Goal: Transaction & Acquisition: Purchase product/service

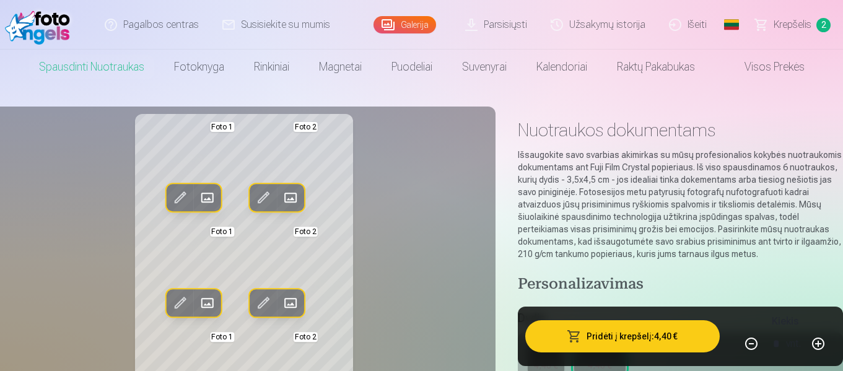
click at [413, 24] on link "Galerija" at bounding box center [405, 24] width 63 height 17
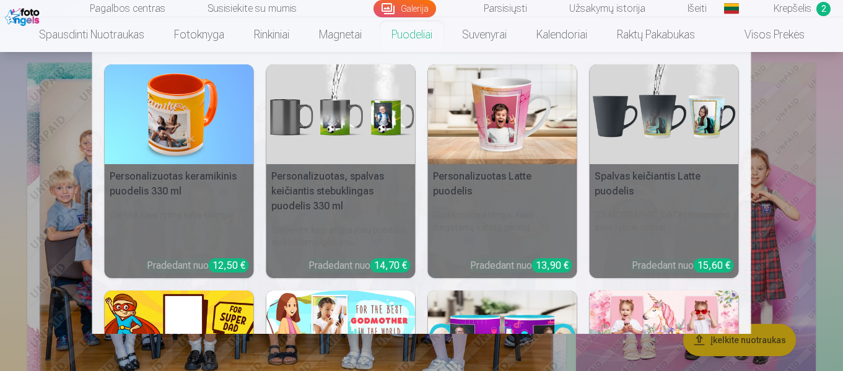
scroll to position [74, 0]
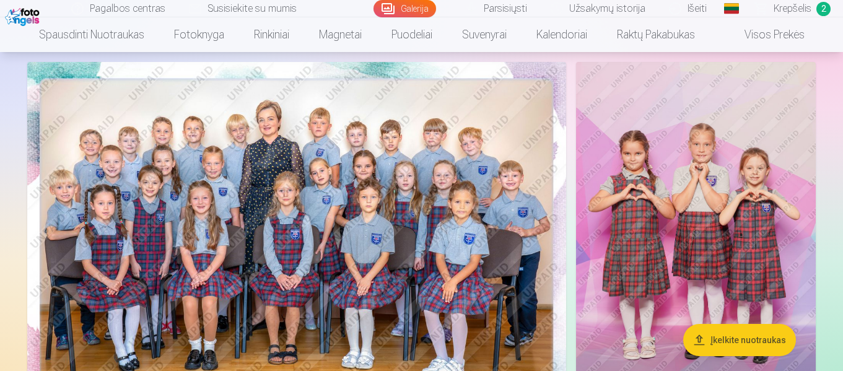
click at [790, 7] on span "Krepšelis" at bounding box center [793, 8] width 38 height 15
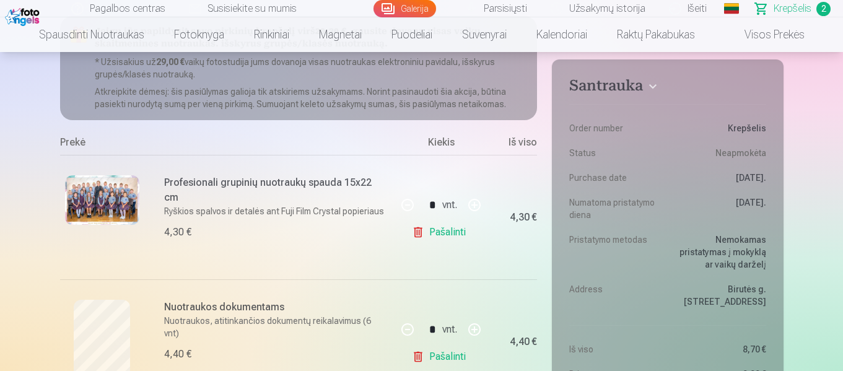
scroll to position [149, 0]
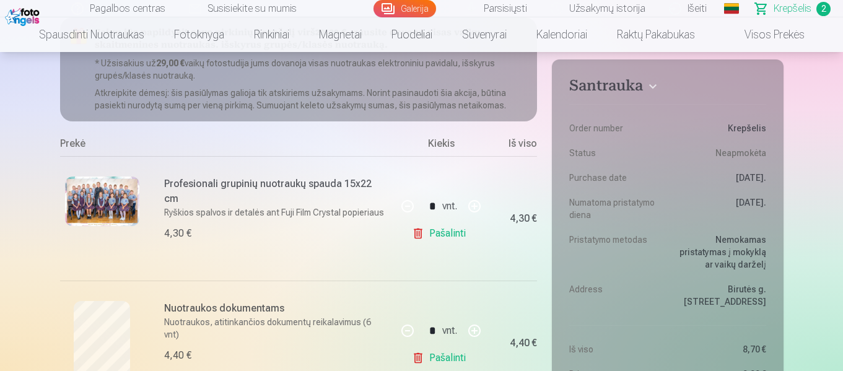
click at [405, 11] on link "Galerija" at bounding box center [405, 8] width 63 height 17
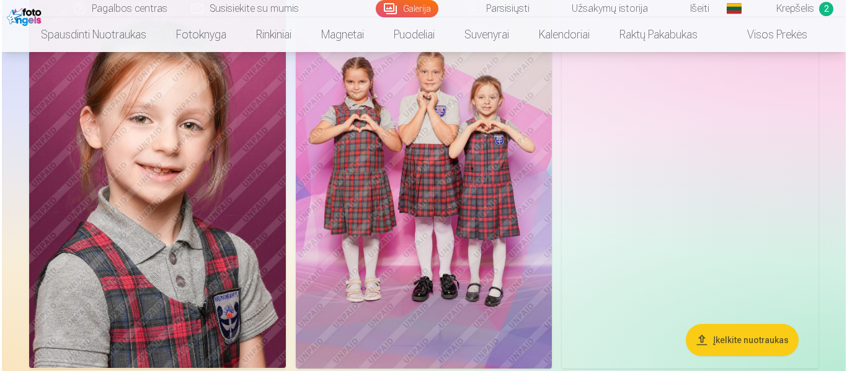
scroll to position [942, 0]
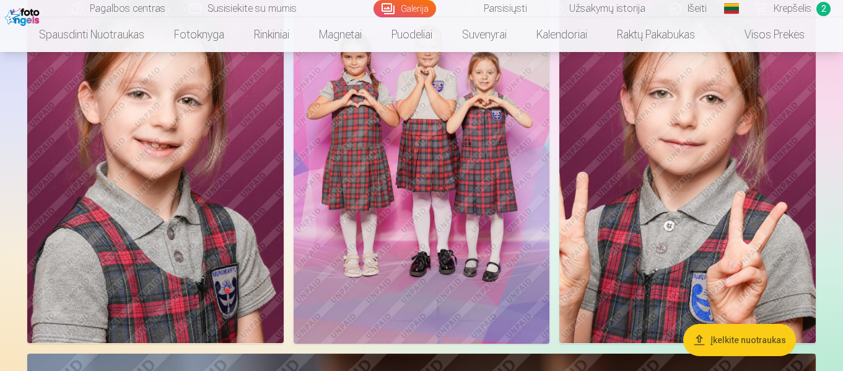
click at [182, 185] on img at bounding box center [155, 151] width 257 height 385
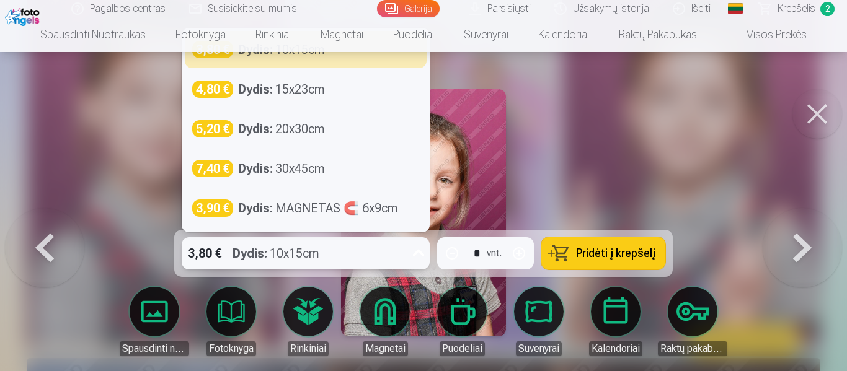
click at [420, 255] on icon at bounding box center [418, 254] width 20 height 20
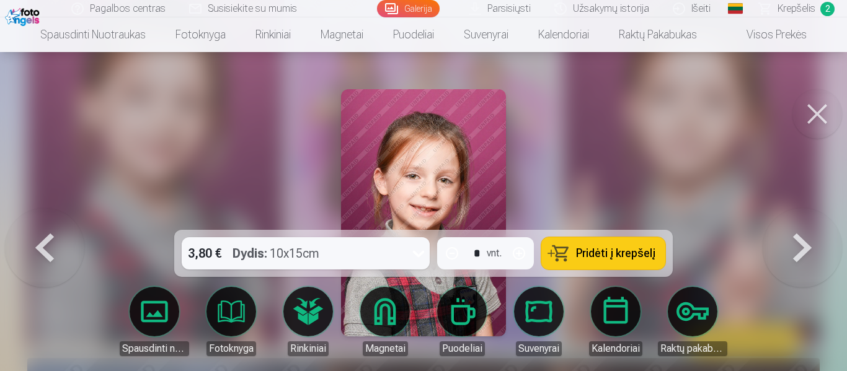
click at [609, 253] on span "Pridėti į krepšelį" at bounding box center [615, 253] width 79 height 11
click at [814, 114] on button at bounding box center [817, 114] width 50 height 50
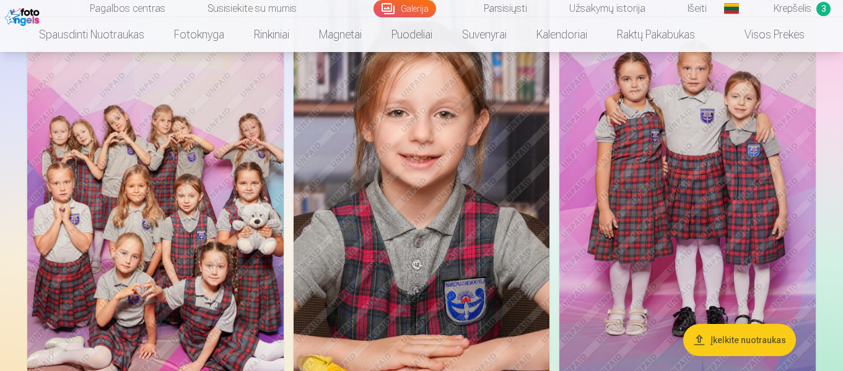
scroll to position [3270, 0]
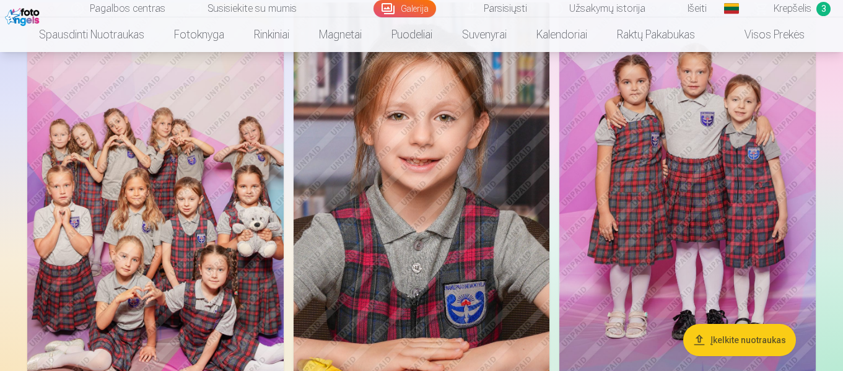
click at [440, 198] on img at bounding box center [422, 194] width 256 height 384
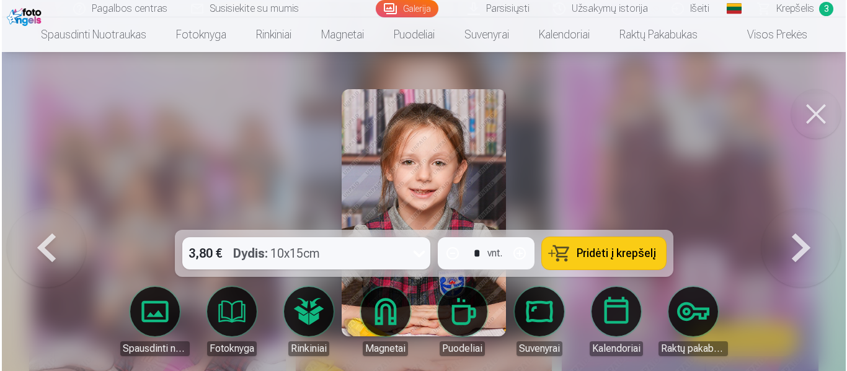
scroll to position [3282, 0]
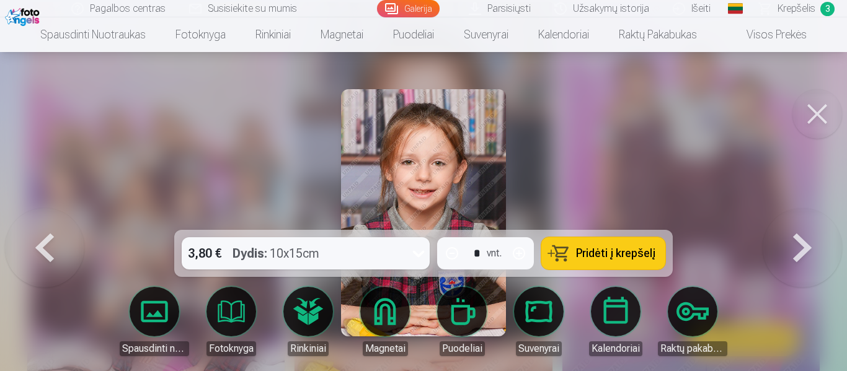
click at [604, 240] on button "Pridėti į krepšelį" at bounding box center [603, 253] width 124 height 32
click at [812, 117] on button at bounding box center [817, 114] width 50 height 50
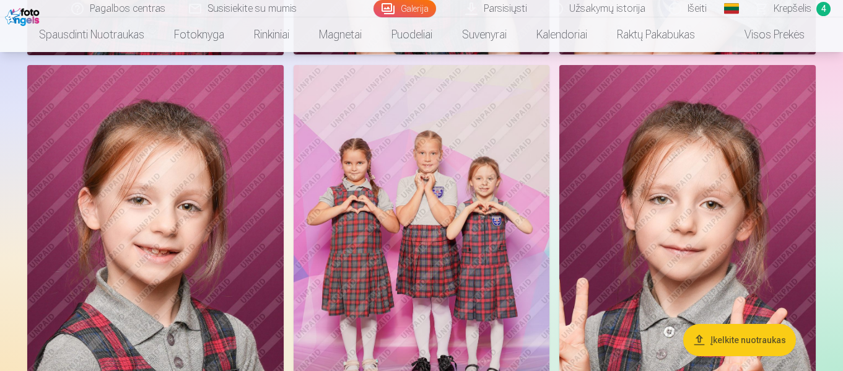
scroll to position [816, 0]
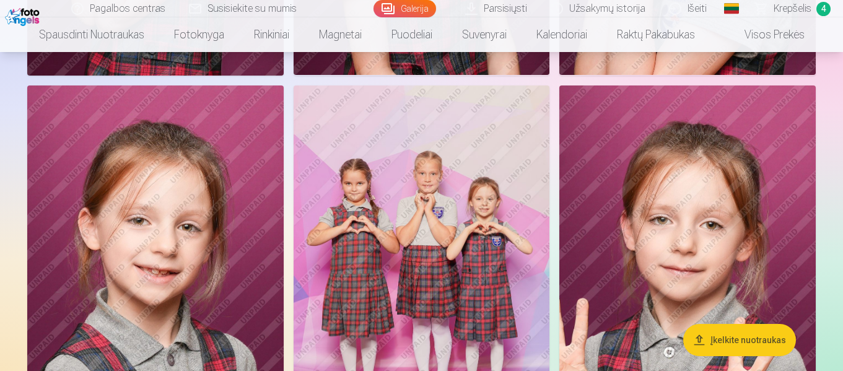
click at [465, 219] on img at bounding box center [422, 278] width 257 height 385
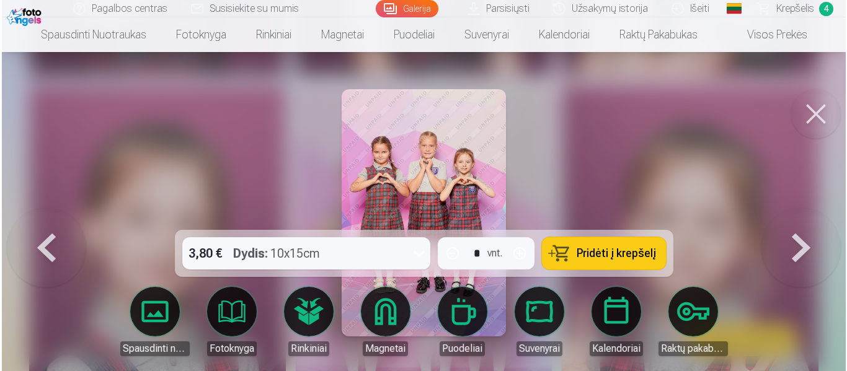
scroll to position [817, 0]
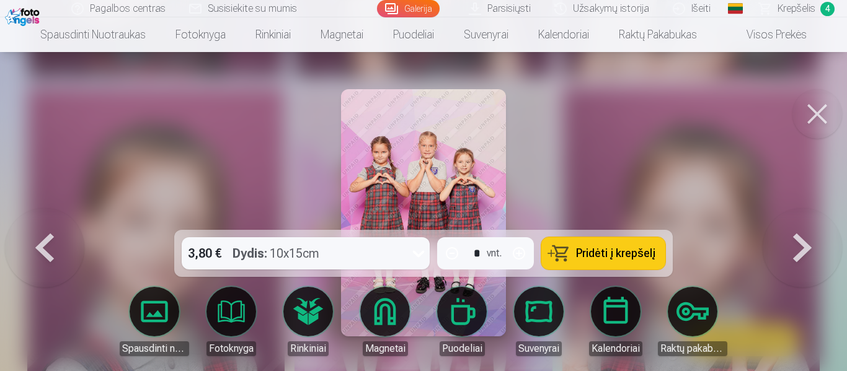
click at [607, 252] on span "Pridėti į krepšelį" at bounding box center [615, 253] width 79 height 11
click at [818, 118] on button at bounding box center [817, 114] width 50 height 50
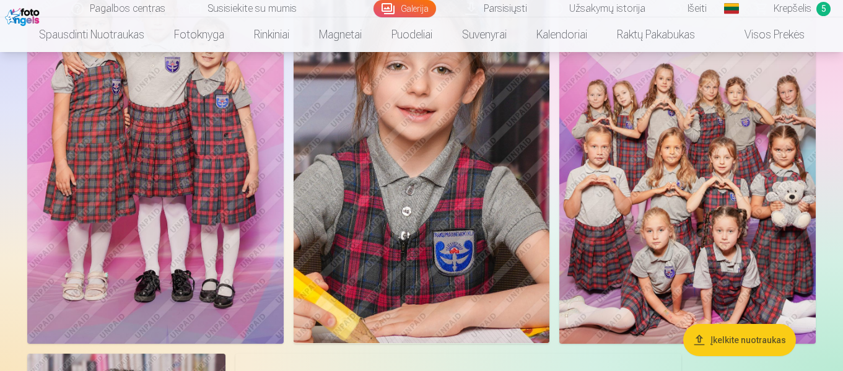
scroll to position [3716, 0]
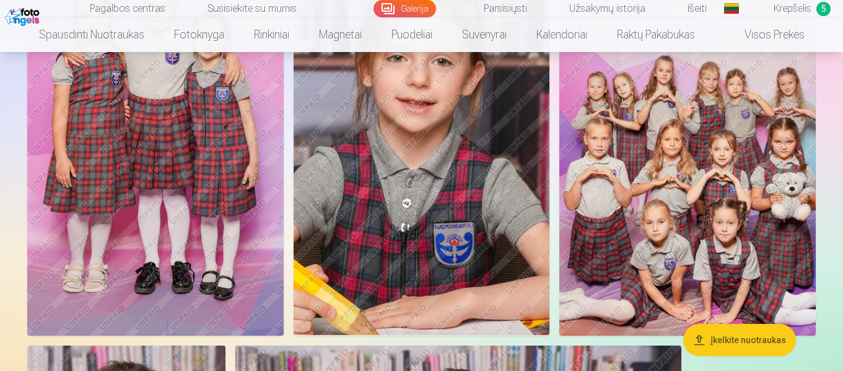
click at [692, 162] on img at bounding box center [688, 143] width 257 height 385
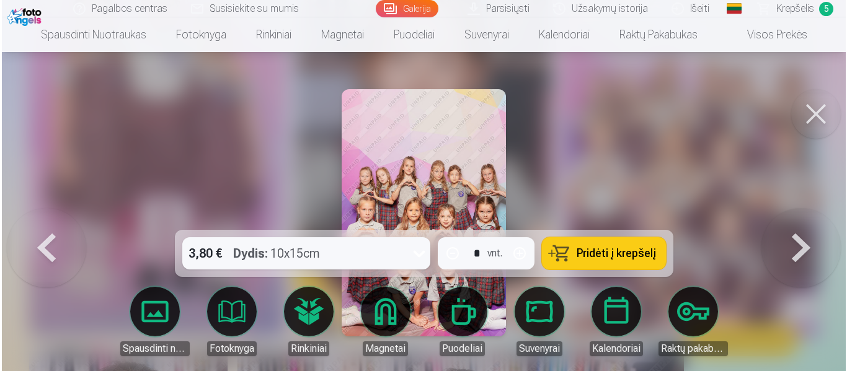
scroll to position [3729, 0]
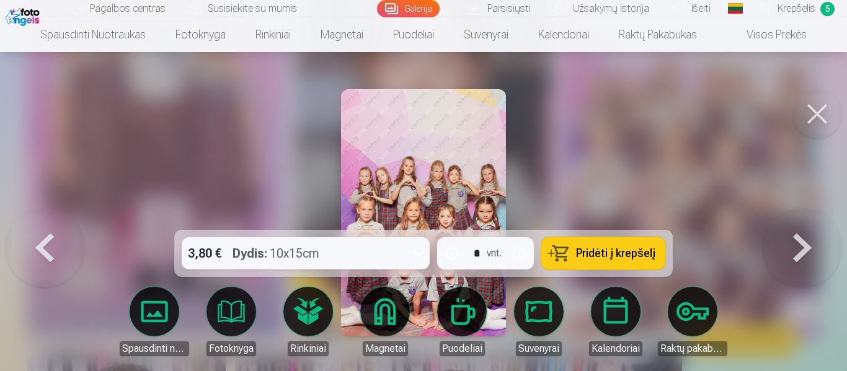
click at [612, 257] on span "Pridėti į krepšelį" at bounding box center [615, 253] width 79 height 11
click at [795, 7] on span "Krepšelis" at bounding box center [796, 8] width 38 height 15
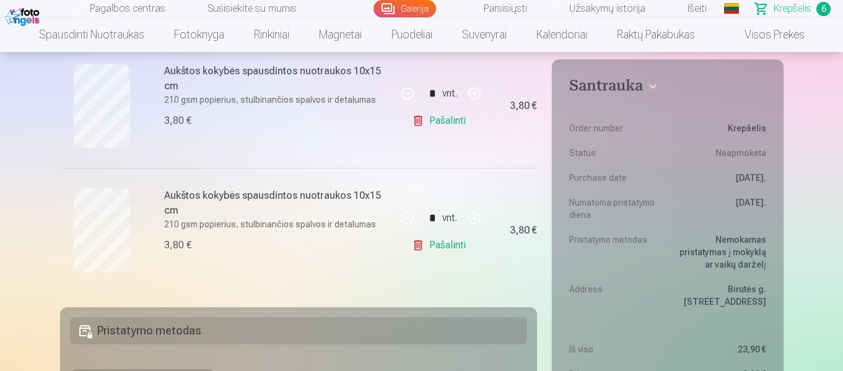
scroll to position [793, 0]
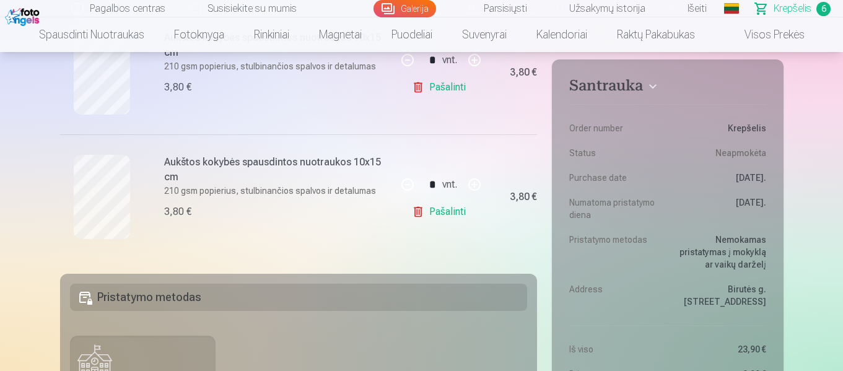
click at [408, 2] on link "Galerija" at bounding box center [405, 8] width 63 height 17
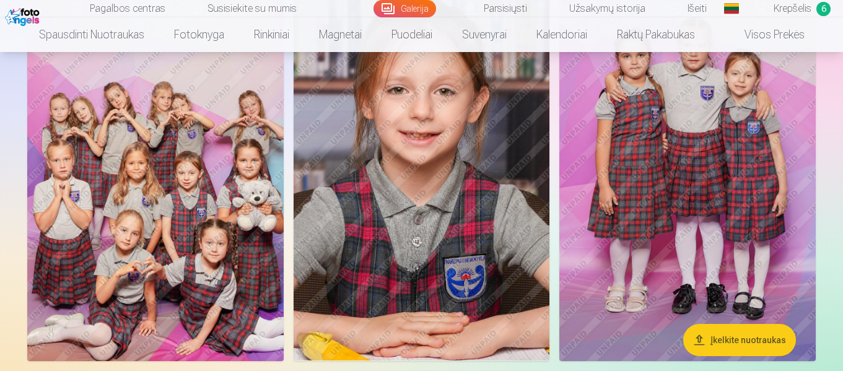
scroll to position [3297, 0]
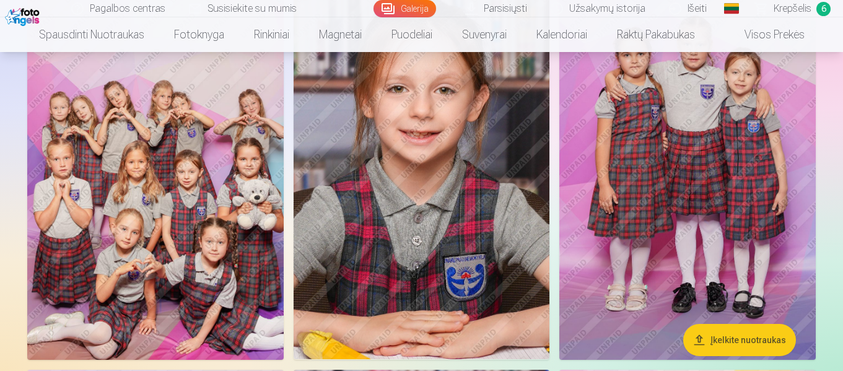
click at [443, 201] on img at bounding box center [422, 167] width 256 height 384
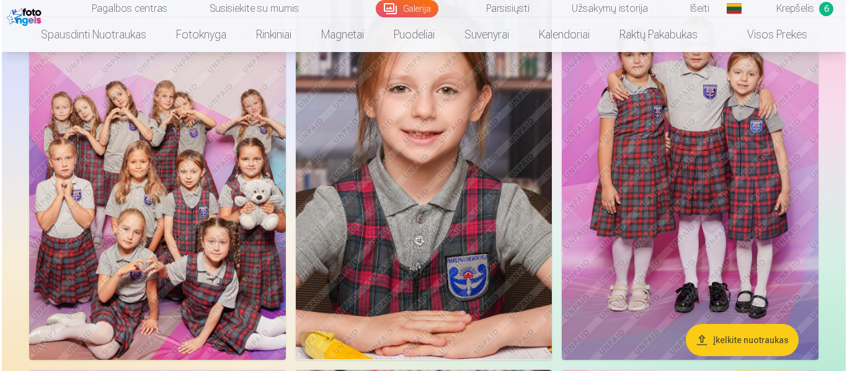
scroll to position [3309, 0]
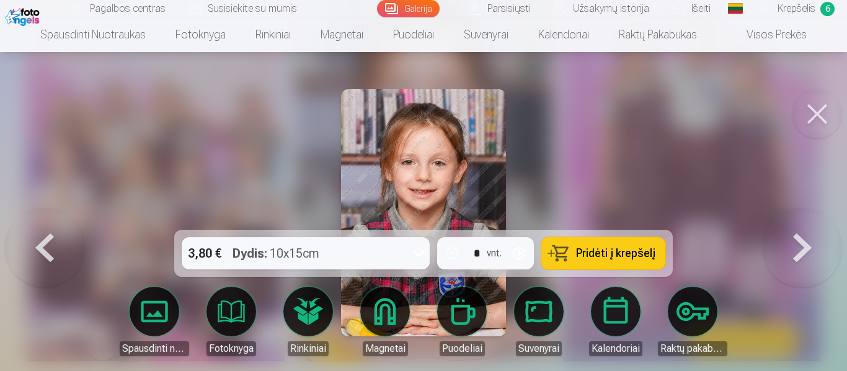
click at [607, 256] on span "Pridėti į krepšelį" at bounding box center [615, 253] width 79 height 11
click at [797, 11] on span "Krepšelis" at bounding box center [796, 8] width 38 height 15
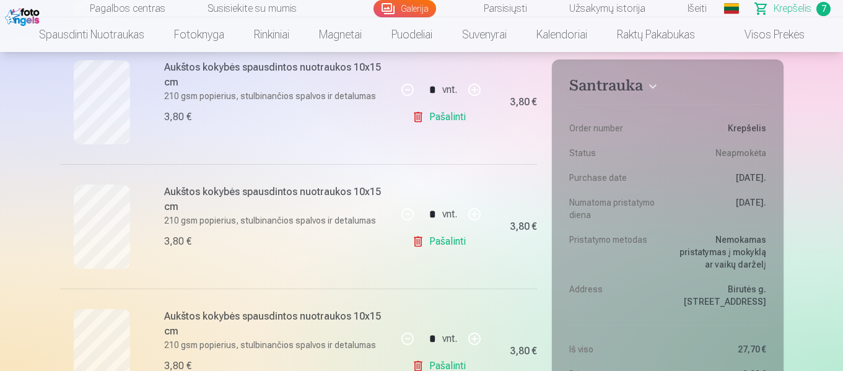
scroll to position [818, 0]
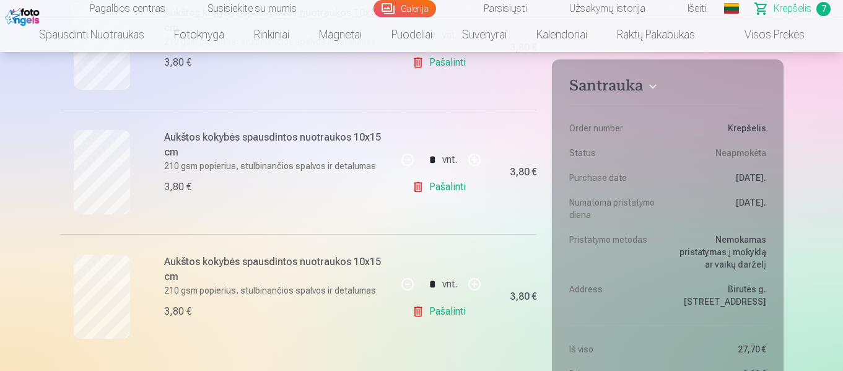
click at [449, 310] on link "Pašalinti" at bounding box center [441, 311] width 59 height 25
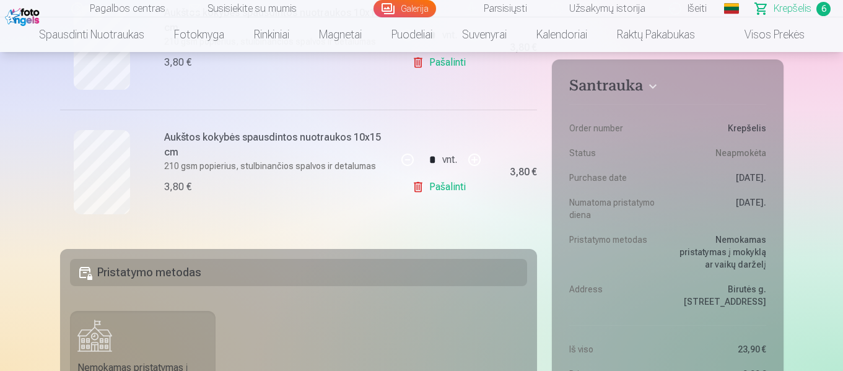
click at [409, 9] on link "Galerija" at bounding box center [405, 8] width 63 height 17
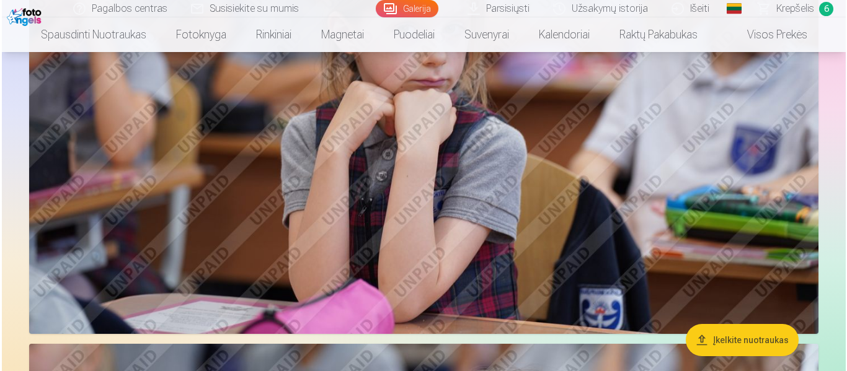
scroll to position [1388, 0]
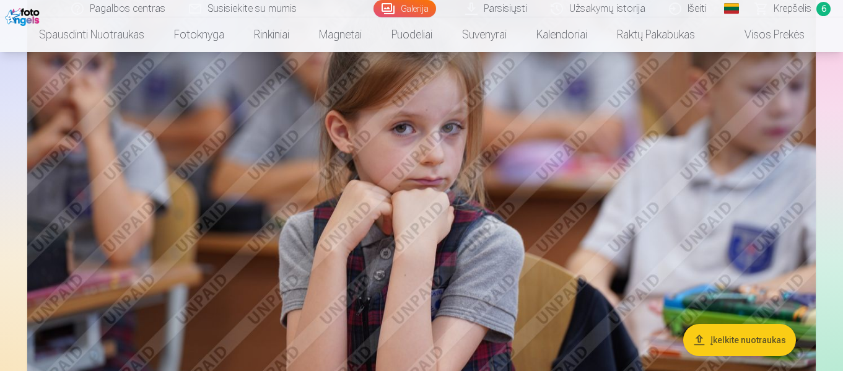
click at [444, 154] on img at bounding box center [421, 171] width 789 height 526
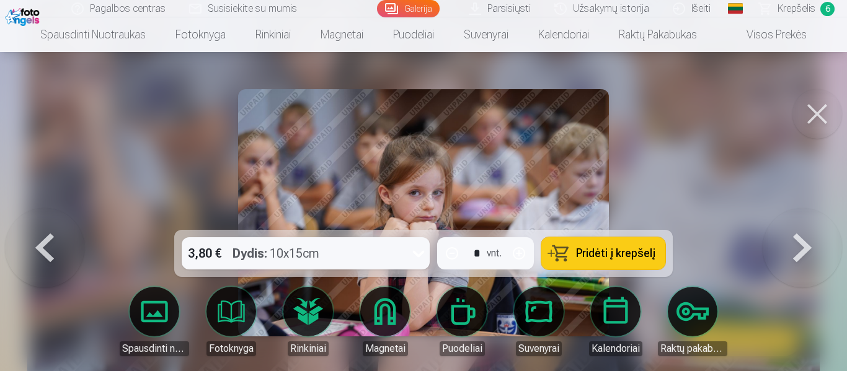
click at [607, 251] on span "Pridėti į krepšelį" at bounding box center [615, 253] width 79 height 11
click at [809, 4] on span "Krepšelis" at bounding box center [796, 8] width 38 height 15
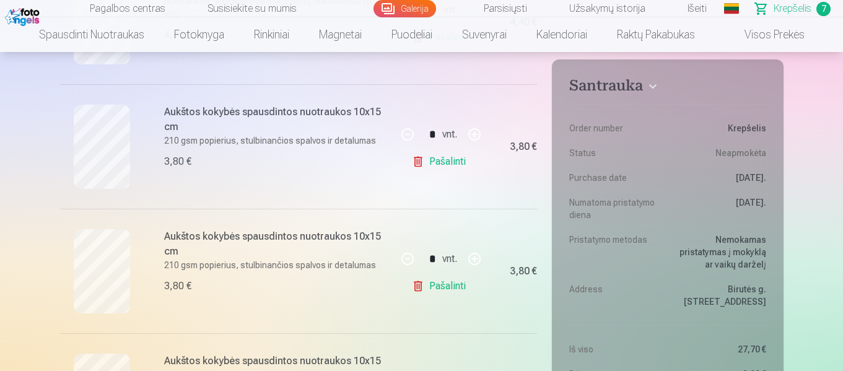
scroll to position [446, 0]
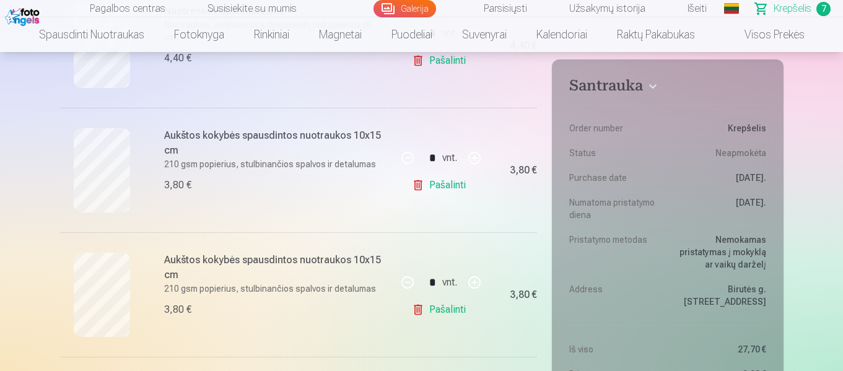
click at [477, 159] on button "button" at bounding box center [475, 158] width 30 height 30
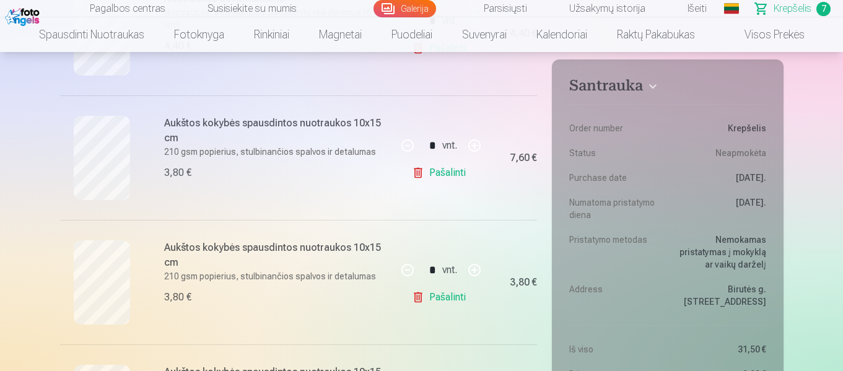
click at [408, 146] on button "button" at bounding box center [408, 146] width 30 height 30
type input "*"
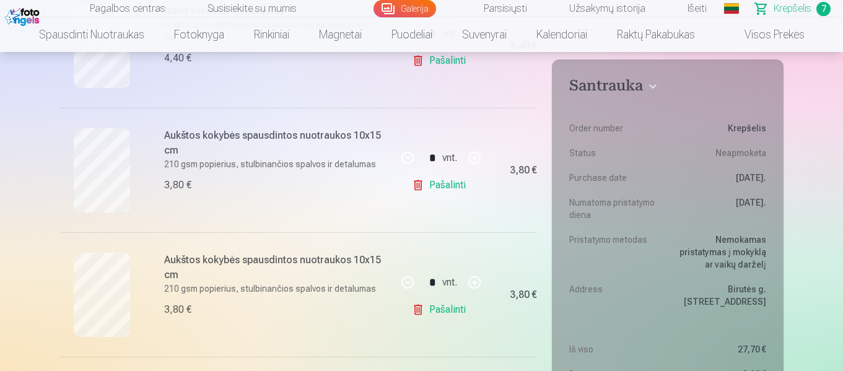
click at [407, 9] on link "Galerija" at bounding box center [405, 8] width 63 height 17
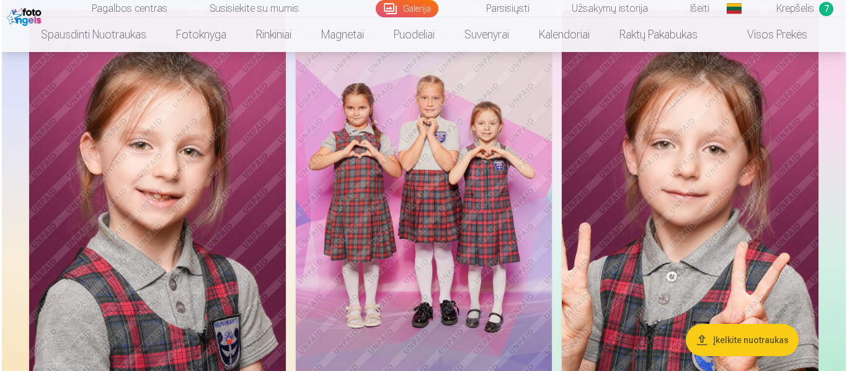
scroll to position [892, 0]
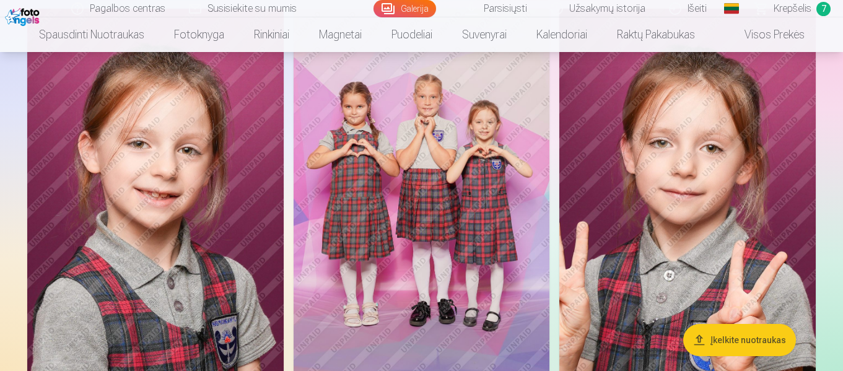
click at [146, 190] on img at bounding box center [155, 201] width 257 height 385
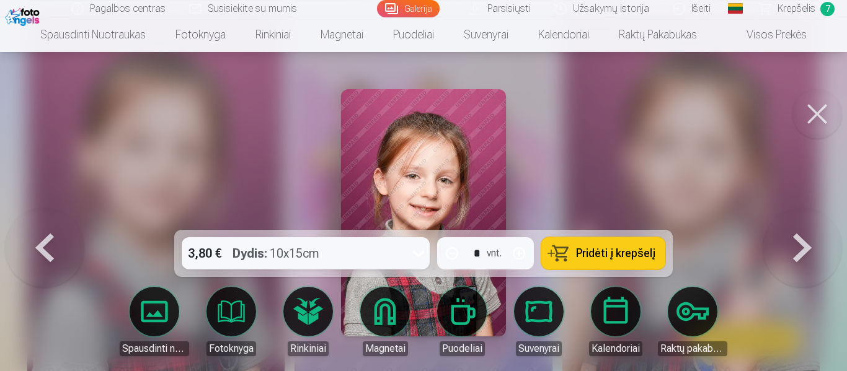
click at [583, 253] on span "Pridėti į krepšelį" at bounding box center [615, 253] width 79 height 11
click at [796, 5] on span "Krepšelis" at bounding box center [796, 8] width 38 height 15
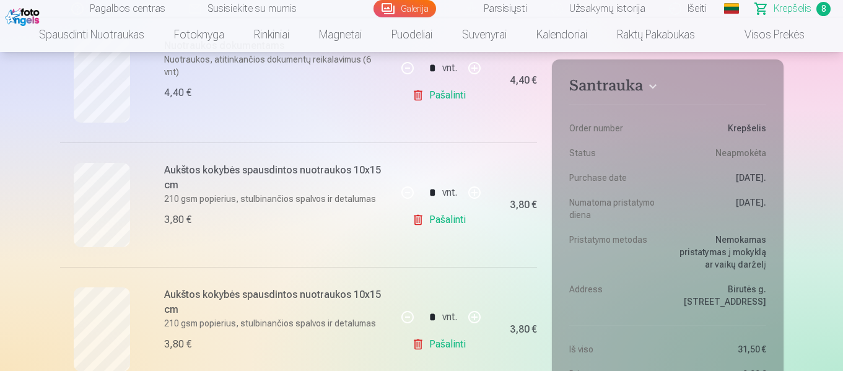
scroll to position [397, 0]
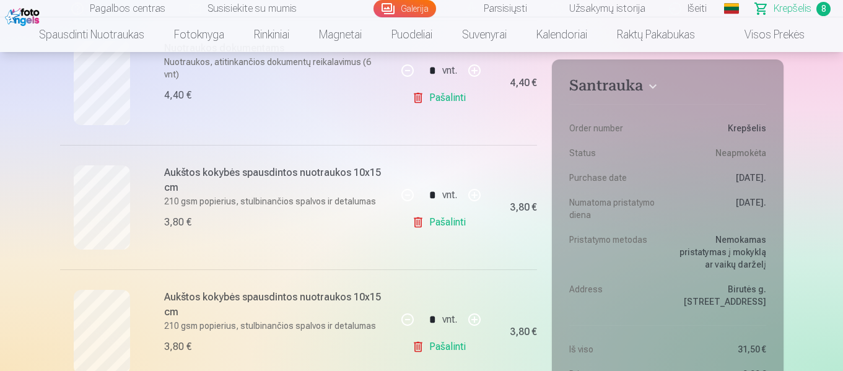
click at [420, 2] on link "Galerija" at bounding box center [405, 8] width 63 height 17
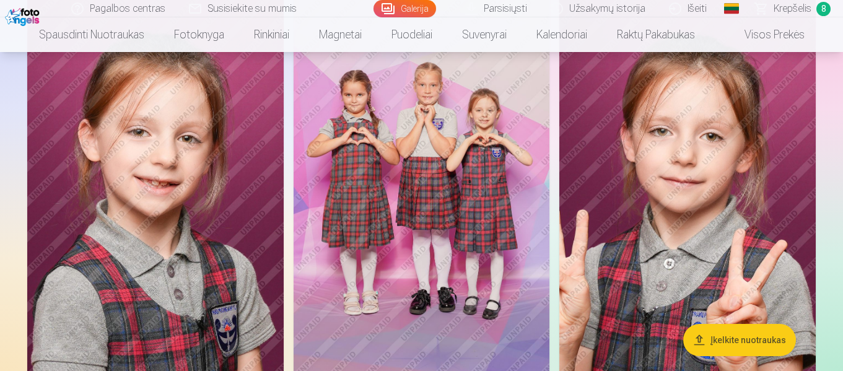
scroll to position [892, 0]
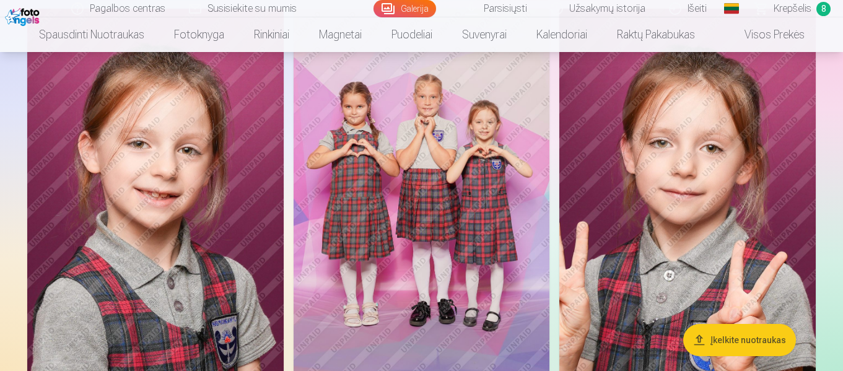
click at [789, 9] on span "Krepšelis" at bounding box center [793, 8] width 38 height 15
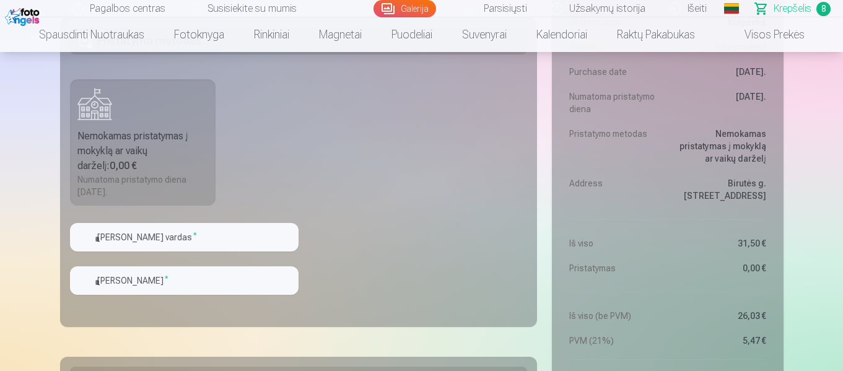
scroll to position [1289, 0]
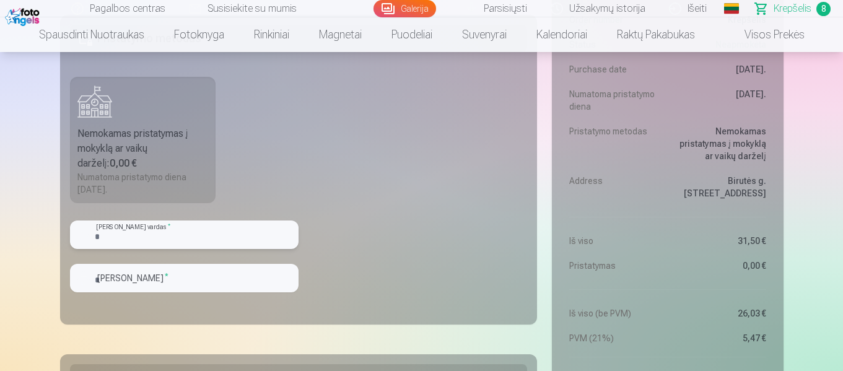
click at [165, 239] on input "text" at bounding box center [184, 235] width 229 height 29
type input "*"
type input "******"
type input "**********"
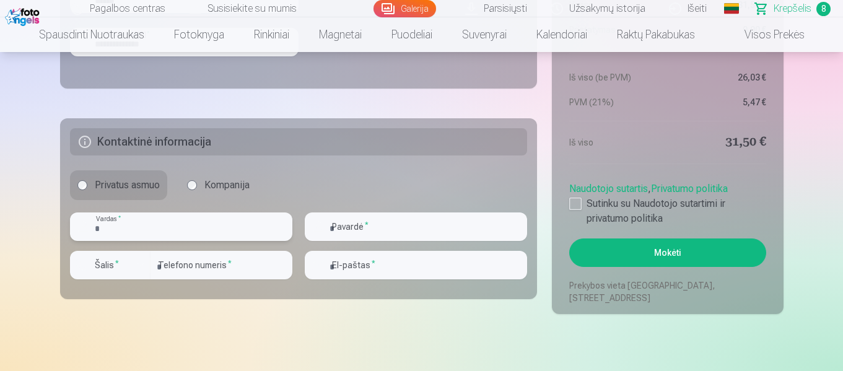
click at [139, 235] on input "text" at bounding box center [181, 227] width 222 height 29
type input "*"
type input "*******"
type input "******"
click at [141, 268] on div "button" at bounding box center [140, 265] width 15 height 15
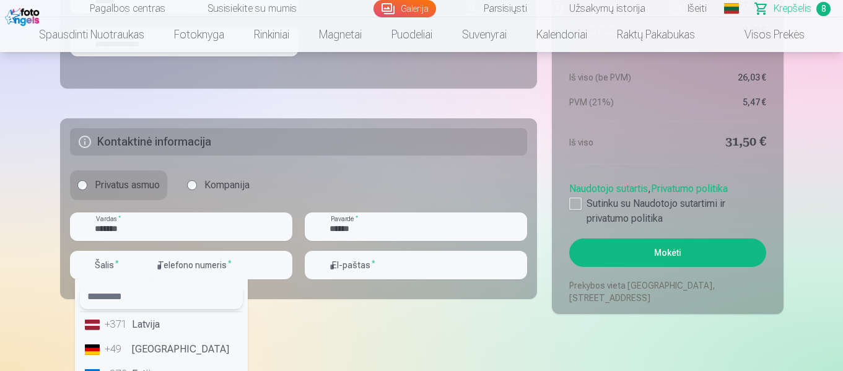
click at [141, 297] on input "text" at bounding box center [161, 296] width 163 height 25
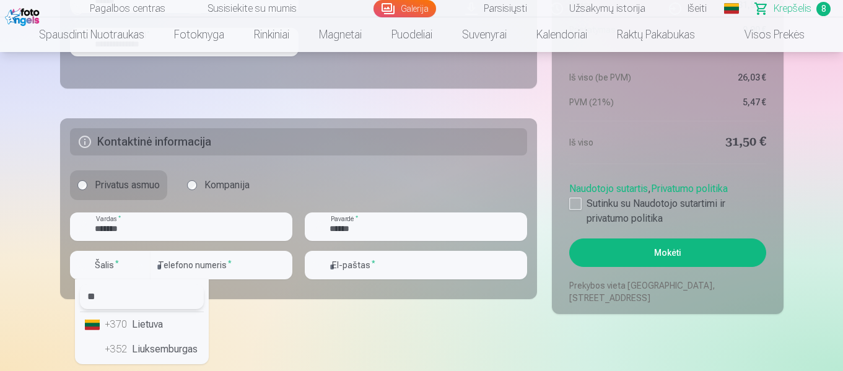
type input "**"
click at [143, 323] on li "+370 Lietuva" at bounding box center [142, 324] width 124 height 25
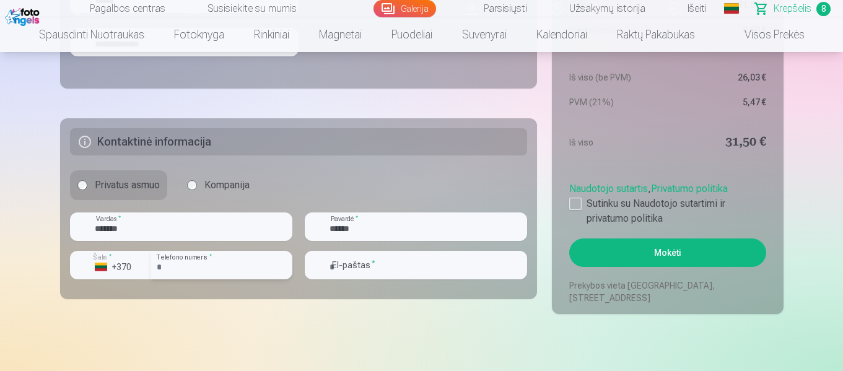
click at [240, 264] on input "number" at bounding box center [222, 265] width 142 height 29
type input "********"
type input "**********"
click at [576, 207] on div at bounding box center [576, 204] width 12 height 12
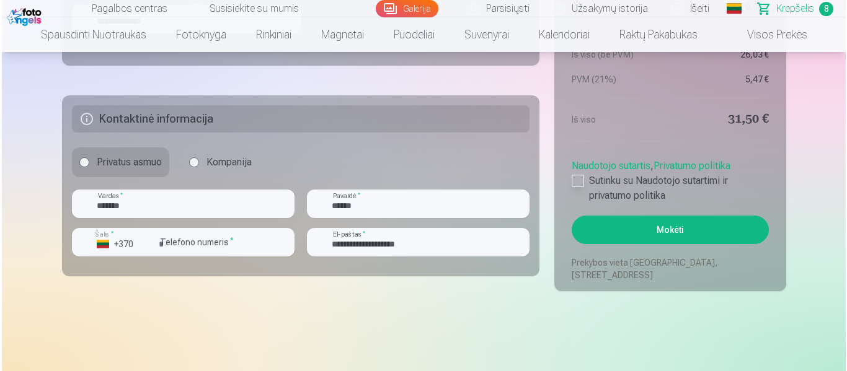
scroll to position [1550, 0]
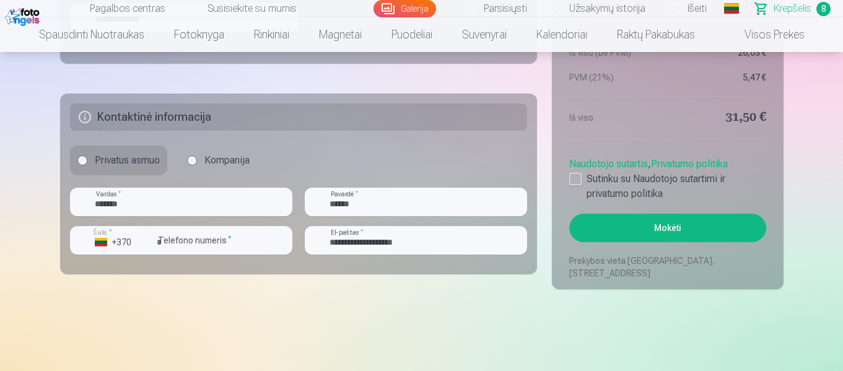
click at [653, 224] on button "Mokėti" at bounding box center [668, 228] width 196 height 29
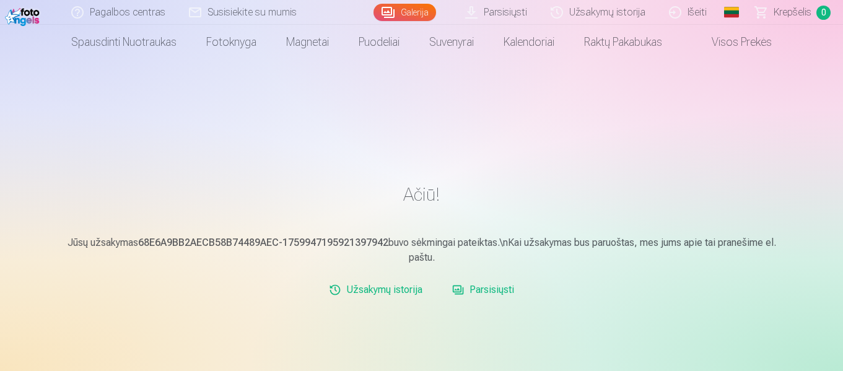
scroll to position [25, 0]
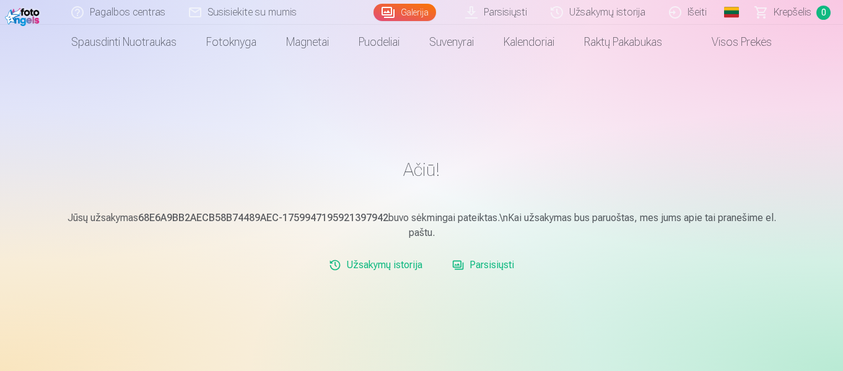
click at [501, 13] on link "Parsisiųsti" at bounding box center [497, 12] width 86 height 25
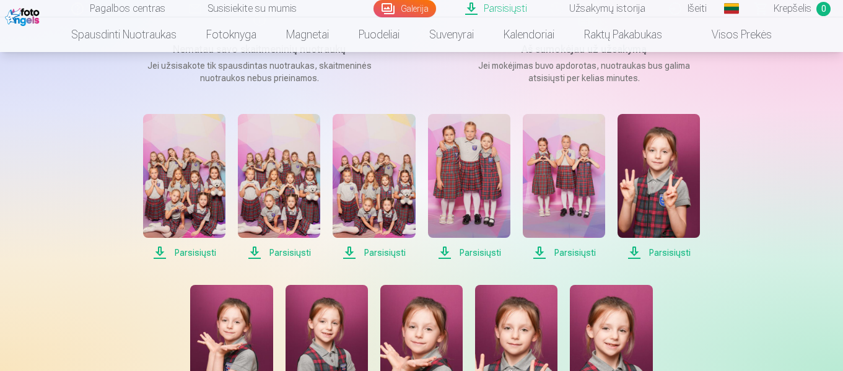
scroll to position [174, 0]
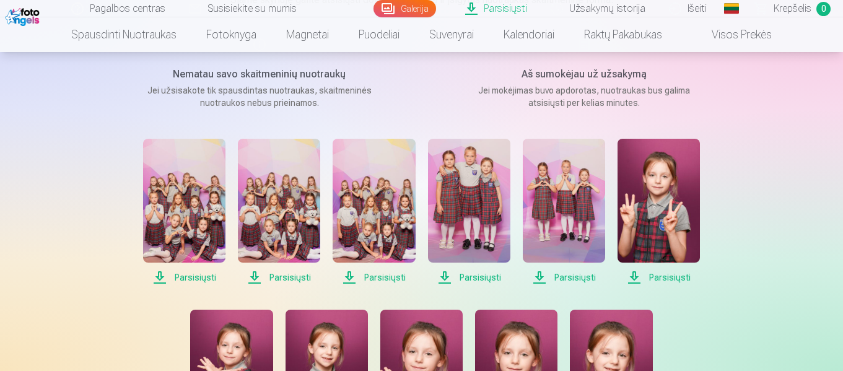
click at [200, 276] on span "Parsisiųsti" at bounding box center [184, 277] width 82 height 15
click at [281, 278] on span "Parsisiųsti" at bounding box center [279, 277] width 82 height 15
click at [376, 276] on span "Parsisiųsti" at bounding box center [374, 277] width 82 height 15
click at [472, 277] on span "Parsisiųsti" at bounding box center [469, 277] width 82 height 15
click at [572, 276] on span "Parsisiųsti" at bounding box center [564, 277] width 82 height 15
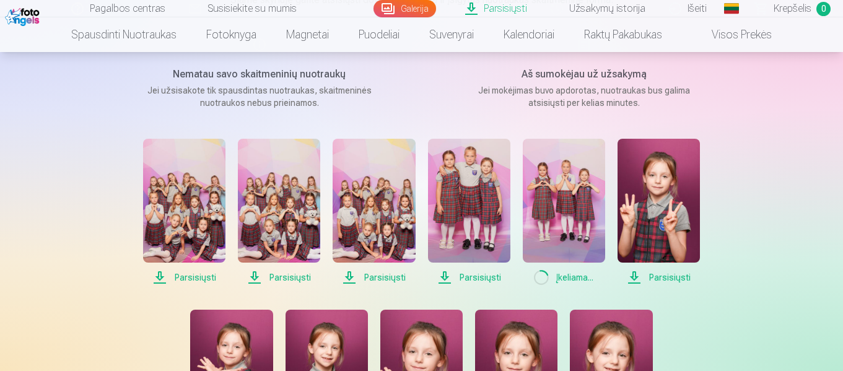
click at [677, 279] on span "Parsisiųsti" at bounding box center [659, 277] width 82 height 15
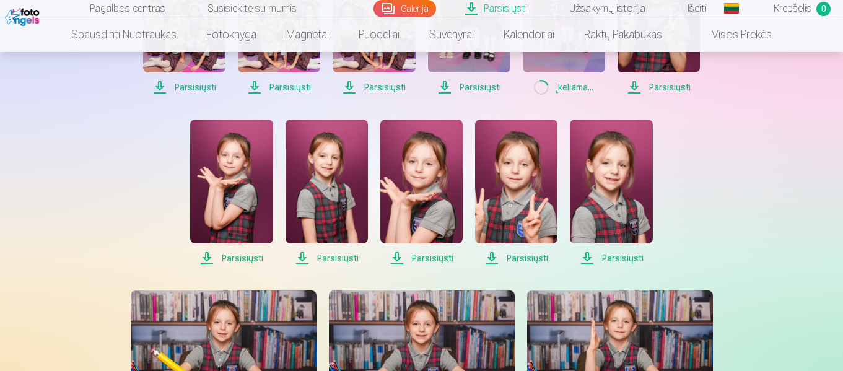
scroll to position [372, 0]
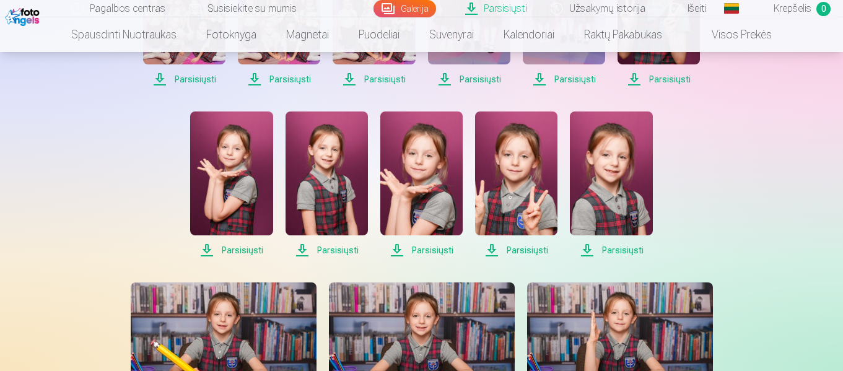
click at [245, 250] on span "Parsisiųsti" at bounding box center [231, 250] width 82 height 15
click at [335, 251] on span "Parsisiųsti" at bounding box center [327, 250] width 82 height 15
click at [436, 250] on span "Parsisiųsti" at bounding box center [422, 250] width 82 height 15
click at [520, 250] on span "Parsisiųsti" at bounding box center [516, 250] width 82 height 15
click at [624, 249] on span "Parsisiųsti" at bounding box center [611, 250] width 82 height 15
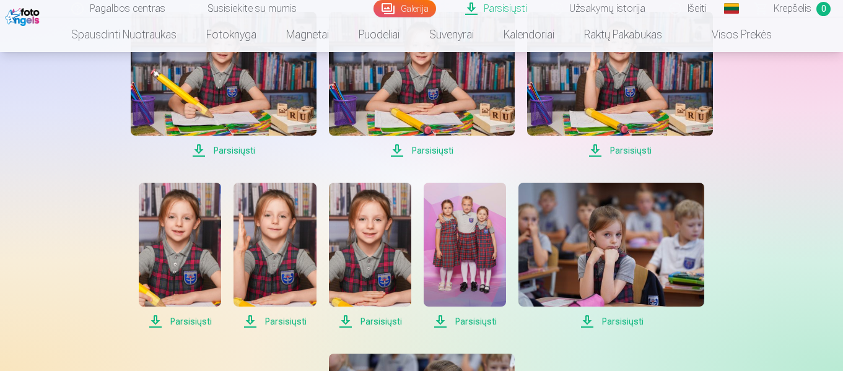
scroll to position [644, 0]
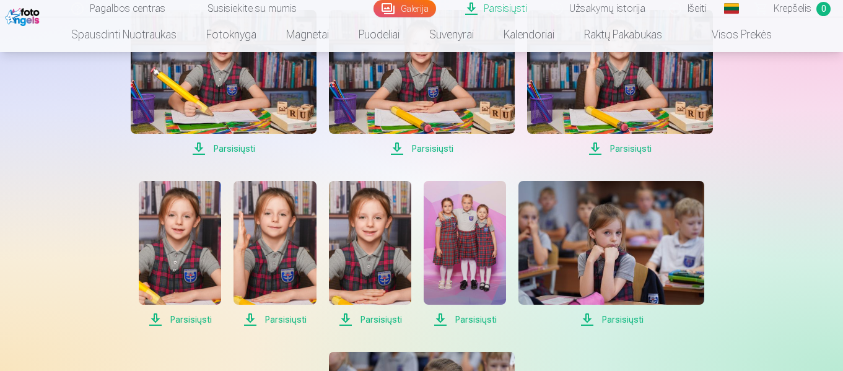
click at [228, 147] on span "Parsisiųsti" at bounding box center [224, 148] width 186 height 15
click at [428, 149] on span "Parsisiųsti" at bounding box center [422, 148] width 186 height 15
click at [623, 147] on span "Parsisiųsti" at bounding box center [620, 148] width 186 height 15
click at [192, 320] on span "Parsisiųsti" at bounding box center [180, 319] width 82 height 15
click at [291, 319] on span "Parsisiųsti" at bounding box center [275, 319] width 82 height 15
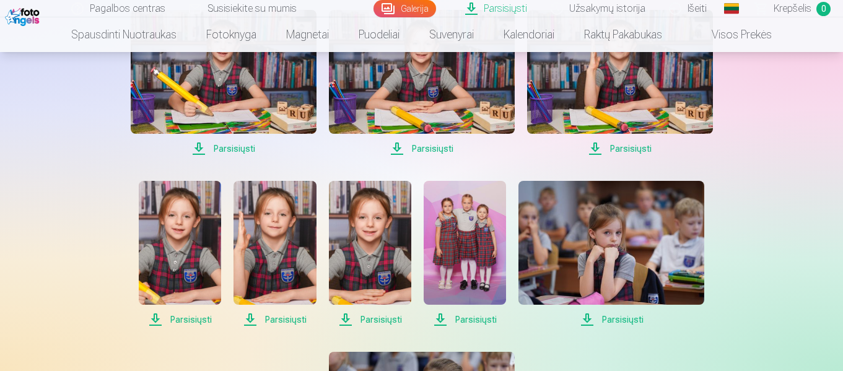
click at [384, 317] on span "Parsisiųsti" at bounding box center [370, 319] width 82 height 15
click at [463, 321] on span "Parsisiųsti" at bounding box center [465, 319] width 82 height 15
click at [612, 322] on span "Parsisiųsti" at bounding box center [612, 319] width 186 height 15
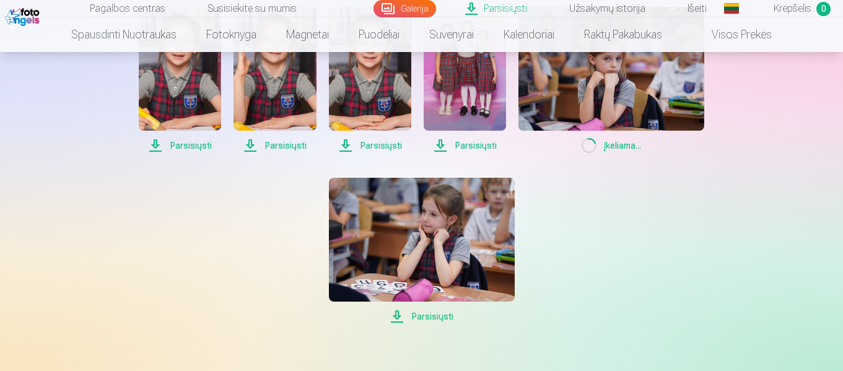
scroll to position [843, 0]
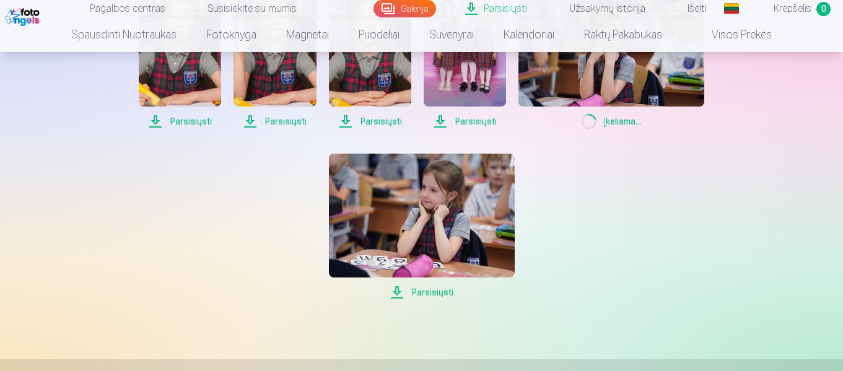
click at [428, 289] on span "Parsisiųsti" at bounding box center [422, 292] width 186 height 15
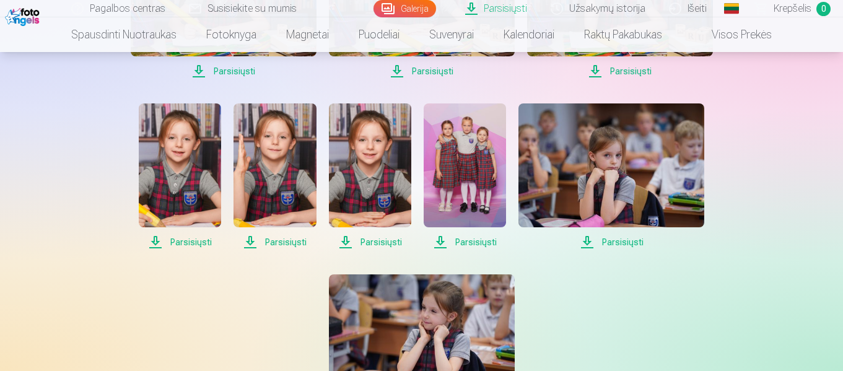
scroll to position [744, 0]
